Goal: Task Accomplishment & Management: Use online tool/utility

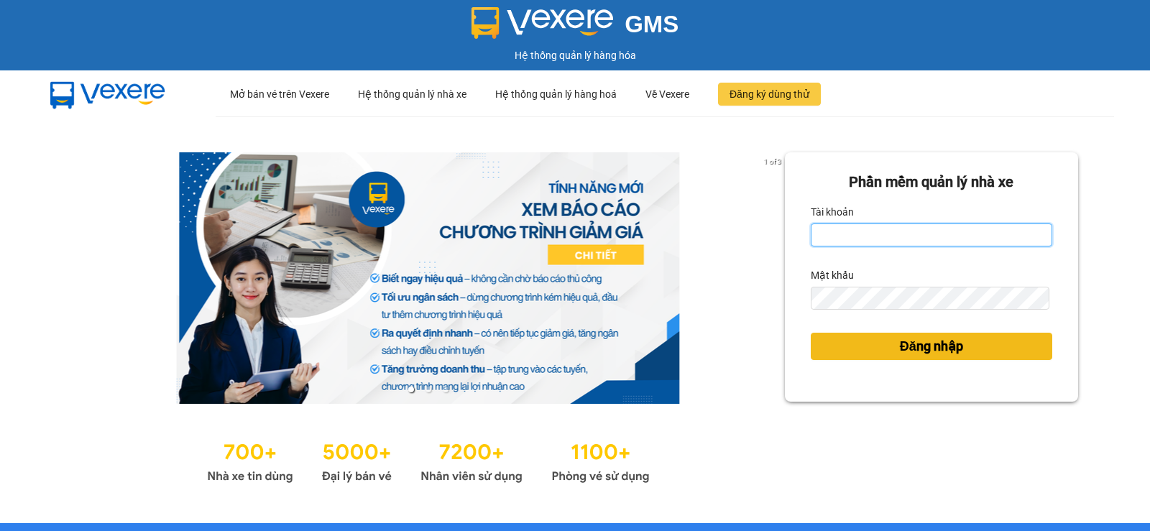
type input "vinh.nhuquynh"
drag, startPoint x: 905, startPoint y: 350, endPoint x: 21, endPoint y: 282, distance: 887.0
click at [904, 350] on span "Đăng nhập" at bounding box center [931, 346] width 63 height 20
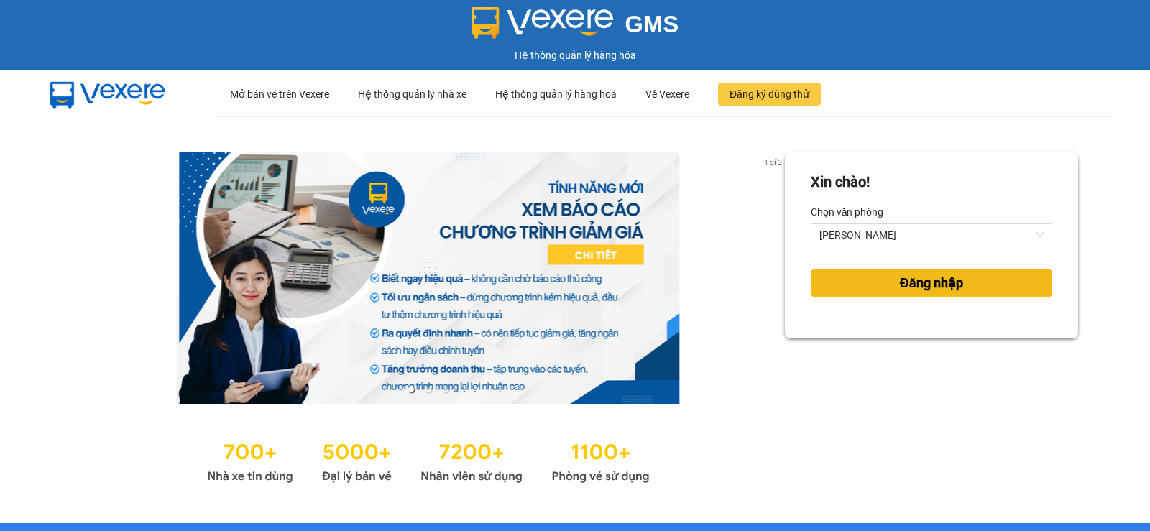
click at [927, 290] on span "Đăng nhập" at bounding box center [931, 283] width 63 height 20
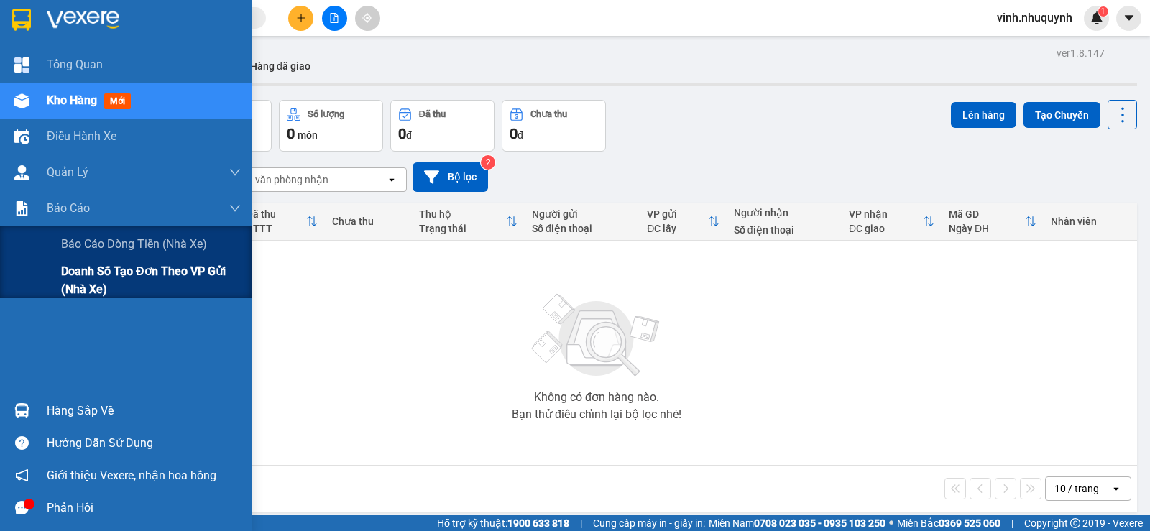
click at [81, 283] on span "Doanh số tạo đơn theo VP gửi (nhà xe)" at bounding box center [151, 280] width 180 height 36
